Goal: Transaction & Acquisition: Download file/media

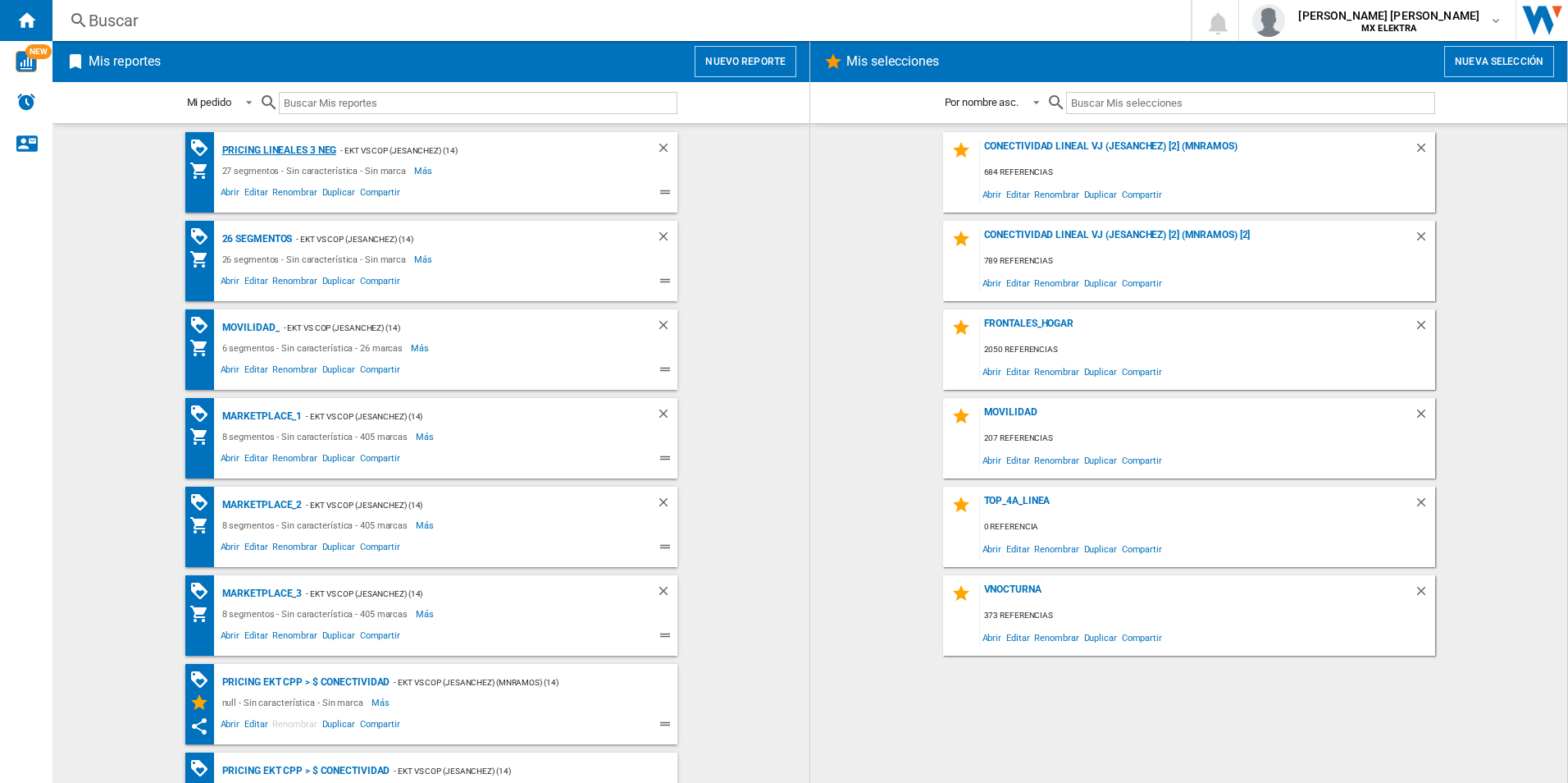
click at [264, 150] on div "Pricing lineales 3 neg" at bounding box center [278, 150] width 119 height 20
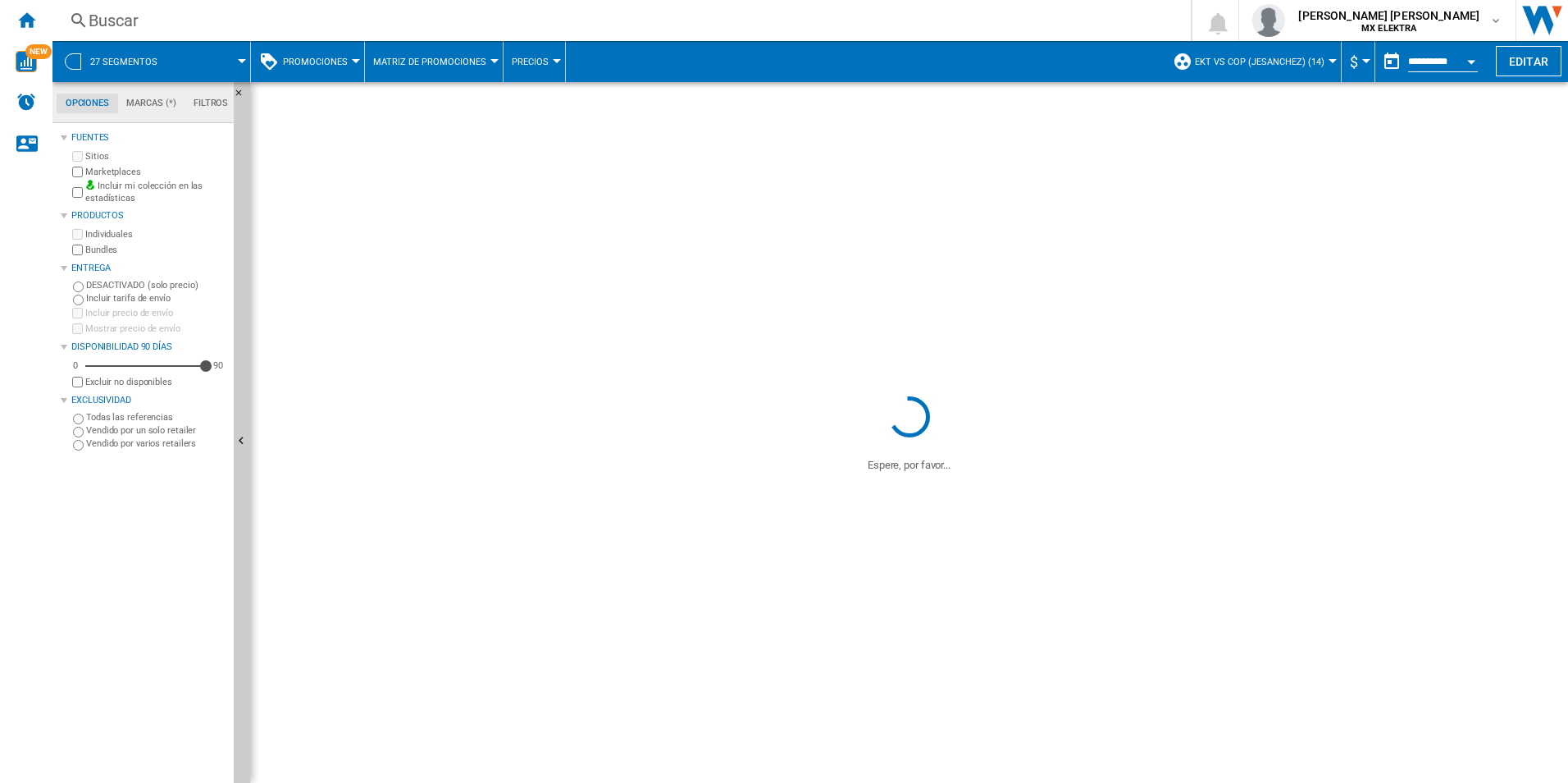
click at [88, 55] on div "27 segmentos" at bounding box center [151, 61] width 181 height 41
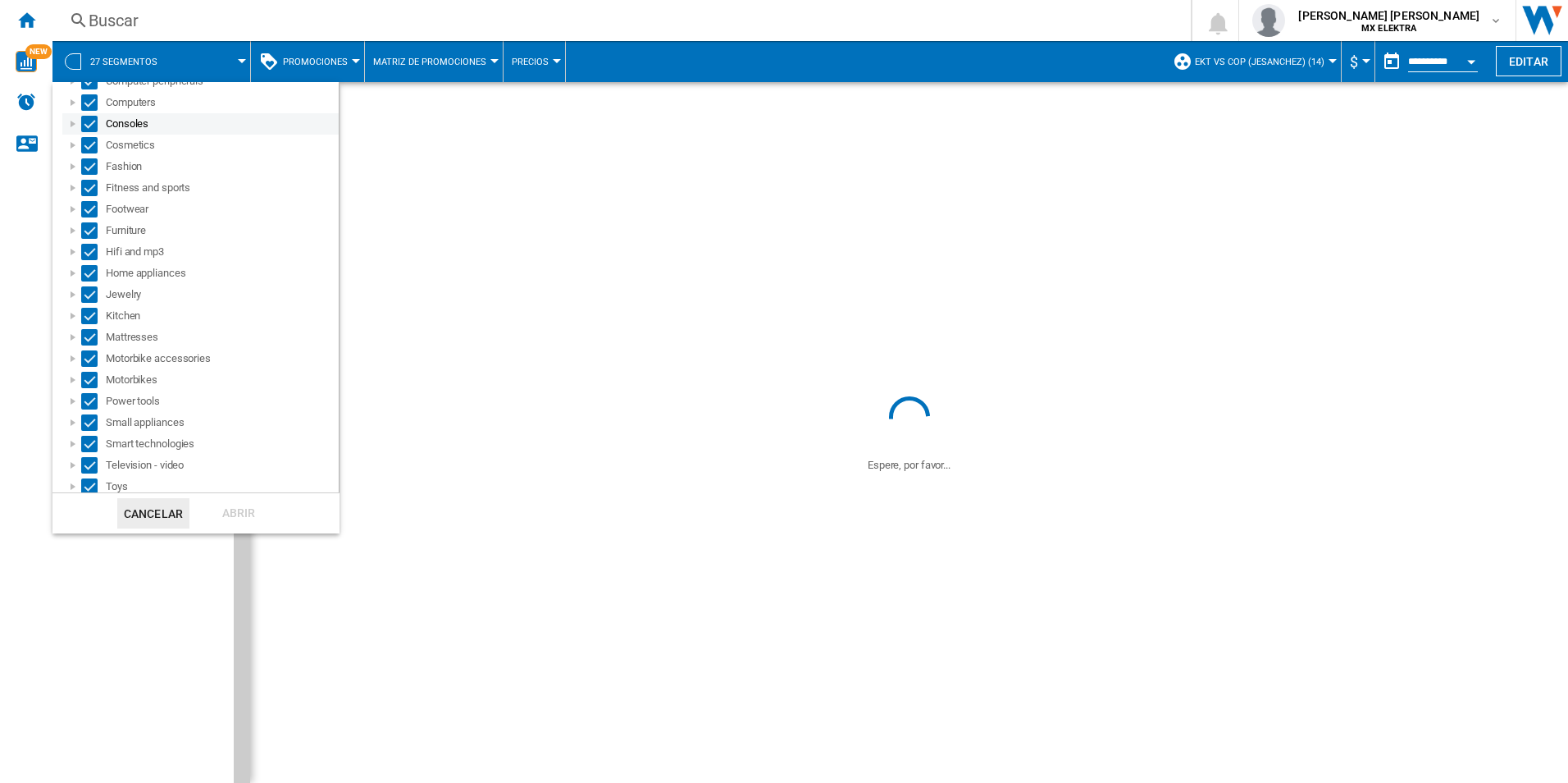
scroll to position [251, 0]
click at [21, 624] on md-backdrop at bounding box center [784, 391] width 1568 height 783
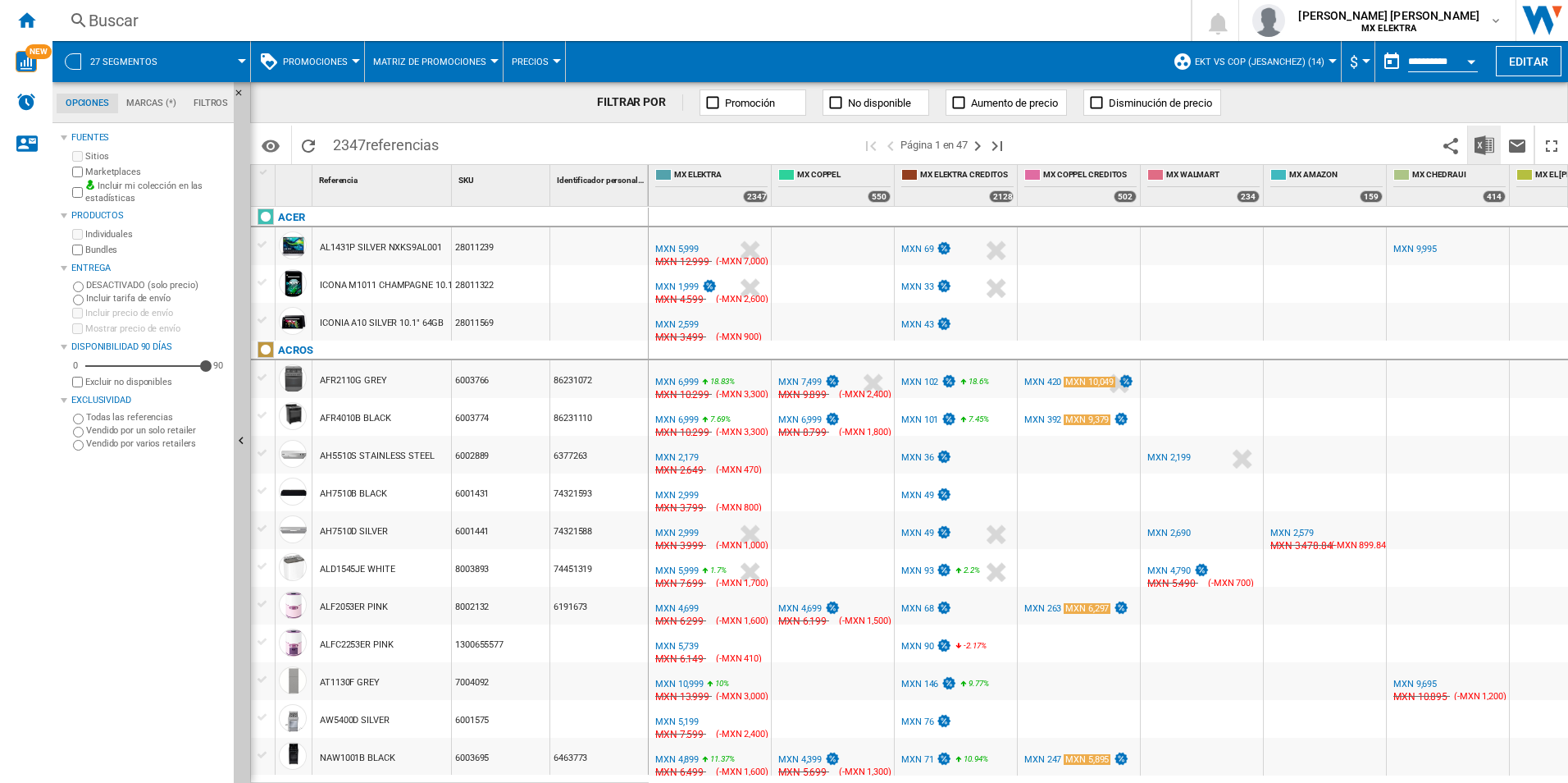
click at [1487, 146] on img "Descargar en Excel" at bounding box center [1484, 145] width 19 height 19
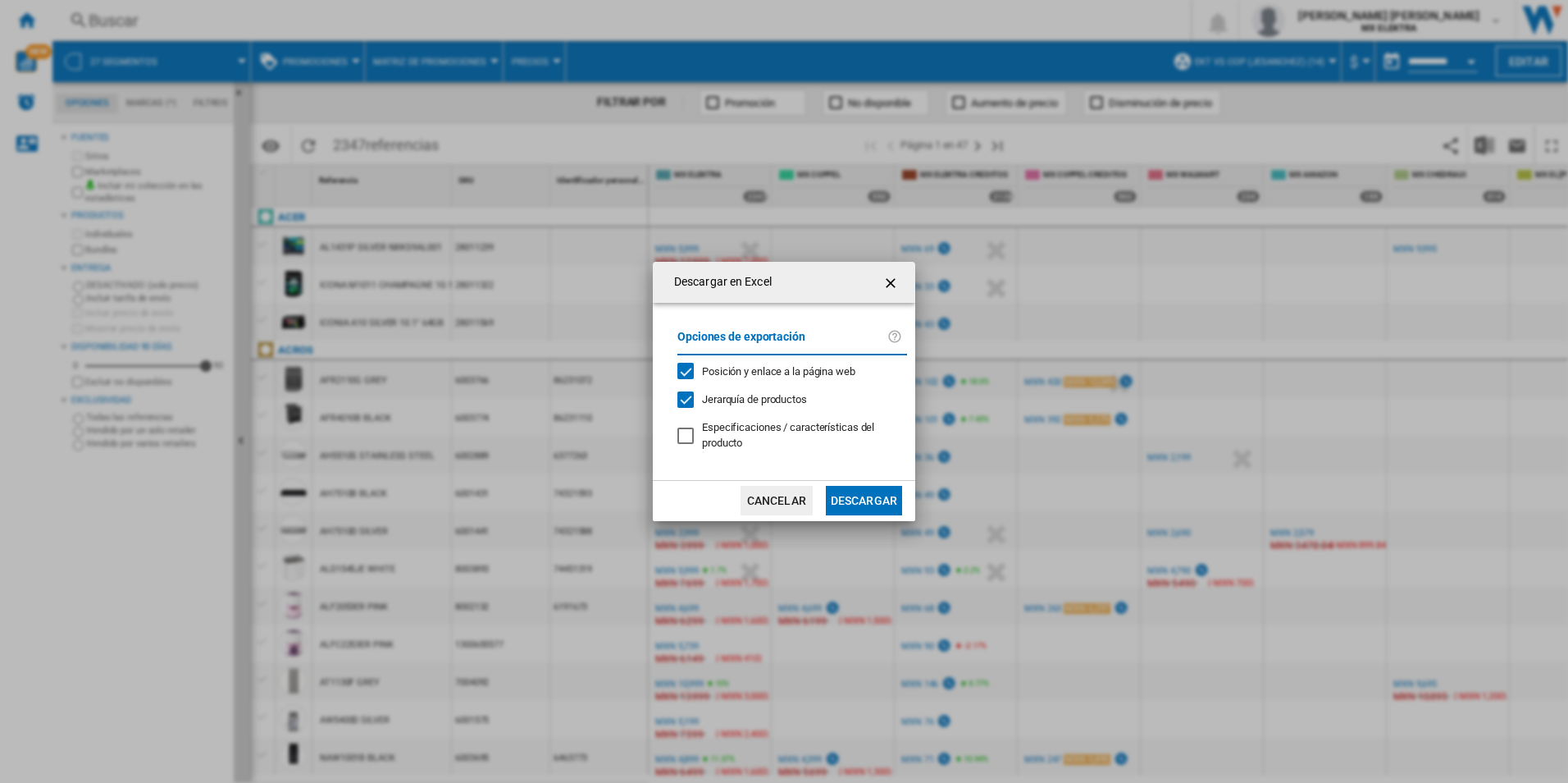
click at [871, 503] on button "Descargar" at bounding box center [863, 501] width 76 height 30
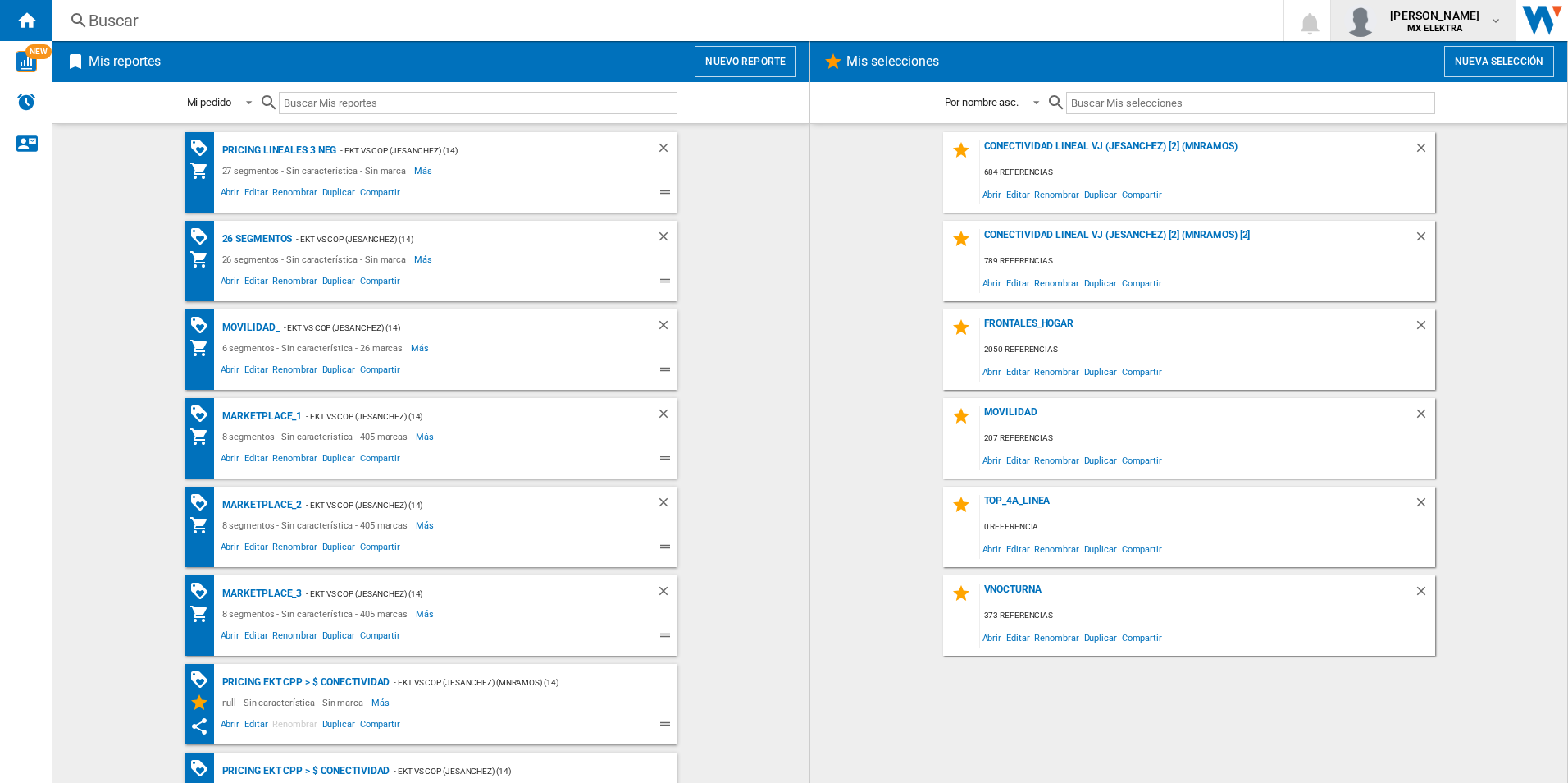
click at [1414, 24] on b "MX ELEKTRA" at bounding box center [1435, 28] width 55 height 11
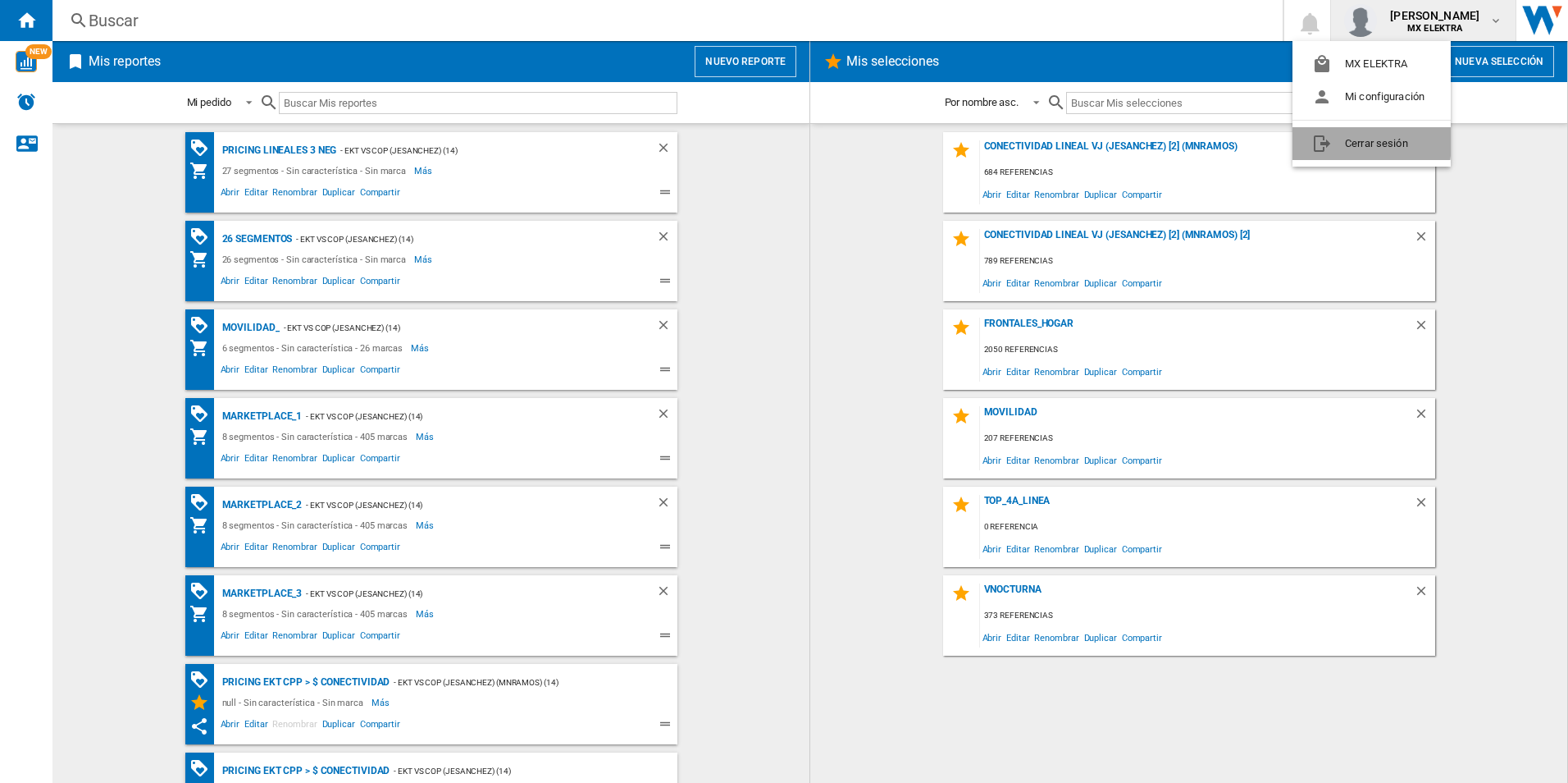
click at [1364, 141] on button "Cerrar sesión" at bounding box center [1372, 143] width 159 height 32
